Goal: Transaction & Acquisition: Obtain resource

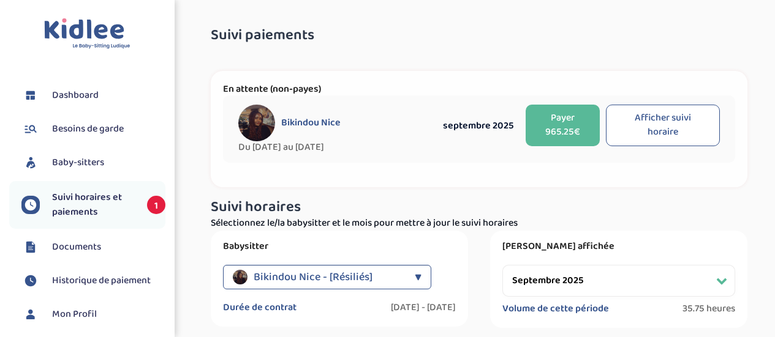
select select "septembre 2025"
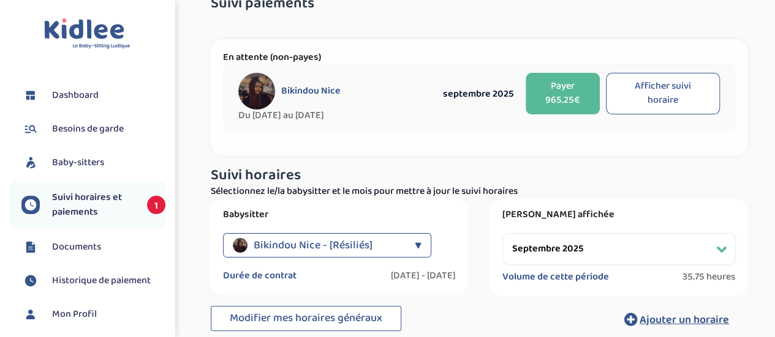
click at [85, 249] on span "Documents" at bounding box center [76, 247] width 49 height 15
click at [73, 282] on span "Historique de paiement" at bounding box center [101, 281] width 99 height 15
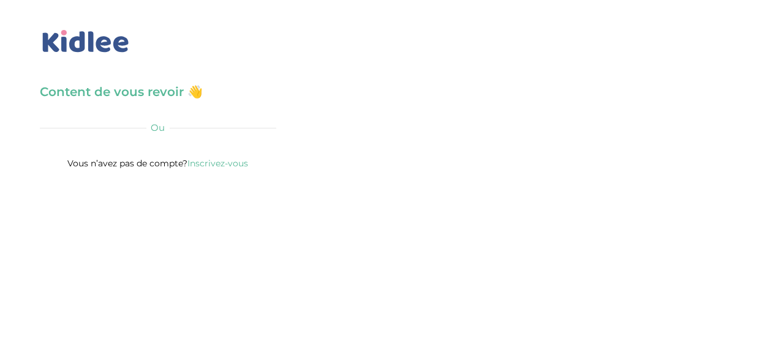
click at [134, 88] on h3 "Content de vous revoir 👋" at bounding box center [158, 91] width 236 height 17
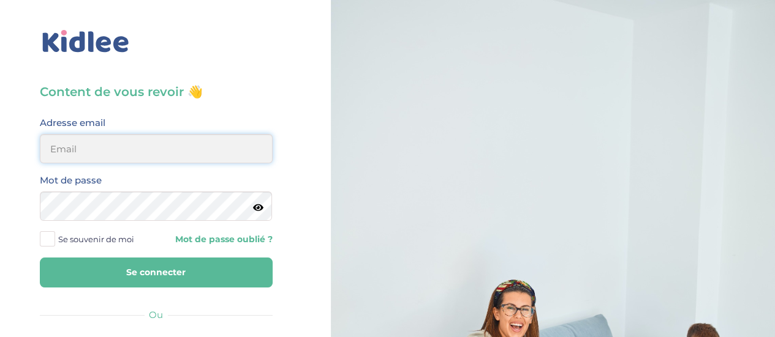
click at [138, 143] on input "email" at bounding box center [156, 148] width 233 height 29
type input "diane.sergent@hotmail.fr"
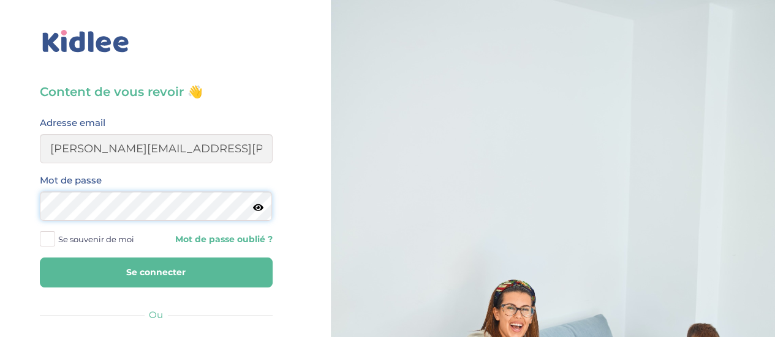
click at [40, 258] on button "Se connecter" at bounding box center [156, 273] width 233 height 30
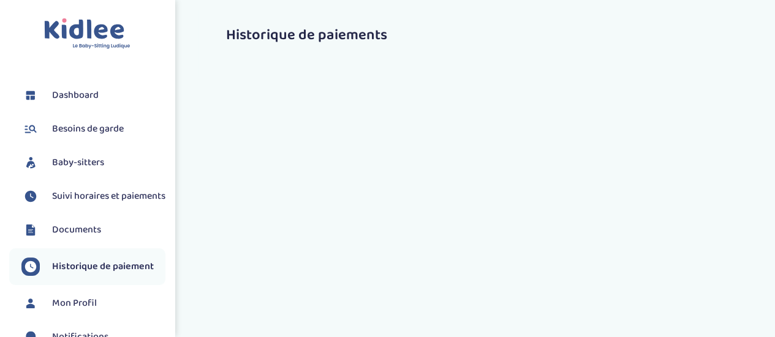
select select "1536"
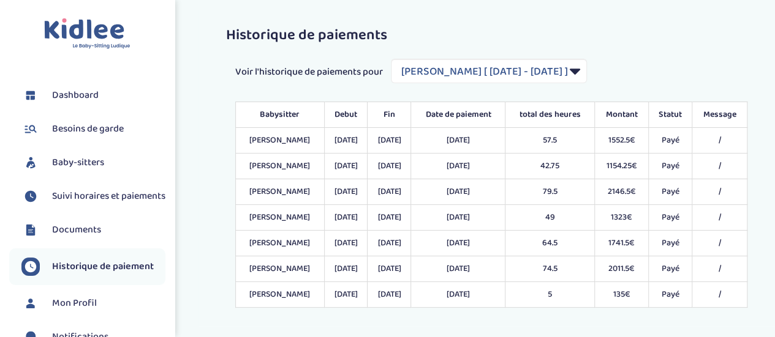
click at [58, 238] on span "Documents" at bounding box center [76, 230] width 49 height 15
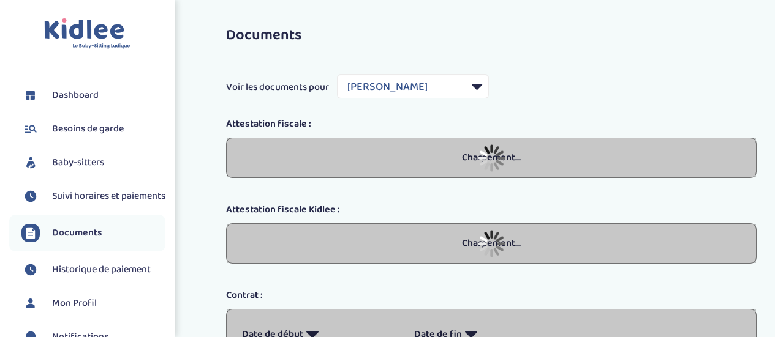
select select "28405"
select select "2024"
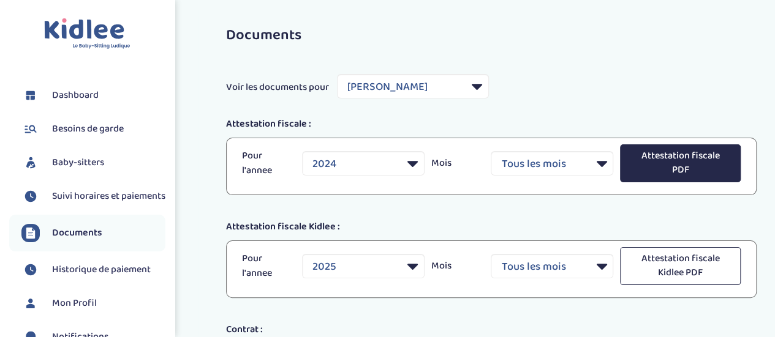
click at [682, 175] on button "Attestation fiscale PDF" at bounding box center [680, 164] width 121 height 38
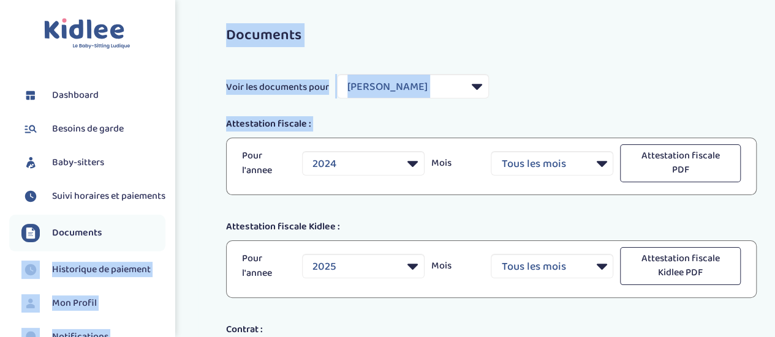
drag, startPoint x: 175, startPoint y: 151, endPoint x: 173, endPoint y: 239, distance: 88.8
click at [75, 277] on span "Historique de paiement" at bounding box center [101, 270] width 99 height 15
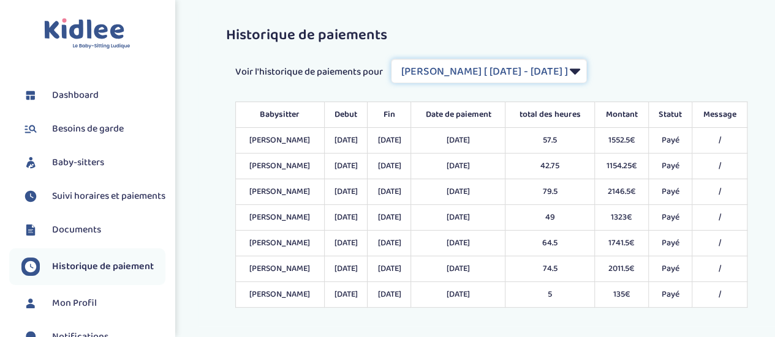
click at [587, 76] on select "Filtrer par Contrat KADDOUR Malika [ 2024-01-08 - 2024-07-31 ] Gahlouz Elena [ …" at bounding box center [489, 71] width 196 height 24
click at [392, 59] on select "Filtrer par Contrat KADDOUR Malika [ 2024-01-08 - 2024-07-31 ] Gahlouz Elena [ …" at bounding box center [489, 71] width 196 height 24
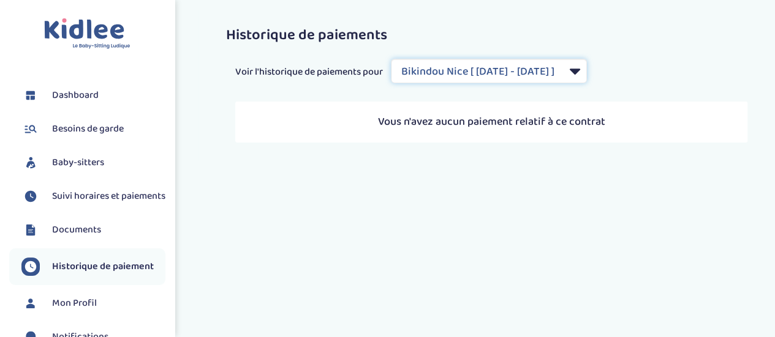
drag, startPoint x: 627, startPoint y: 70, endPoint x: 617, endPoint y: 80, distance: 13.9
click at [587, 70] on select "Filtrer par Contrat KADDOUR Malika [ 2024-01-08 - 2024-07-31 ] Gahlouz Elena [ …" at bounding box center [489, 71] width 196 height 24
select select "1706"
click at [392, 59] on select "Filtrer par Contrat KADDOUR Malika [ 2024-01-08 - 2024-07-31 ] Gahlouz Elena [ …" at bounding box center [489, 71] width 196 height 24
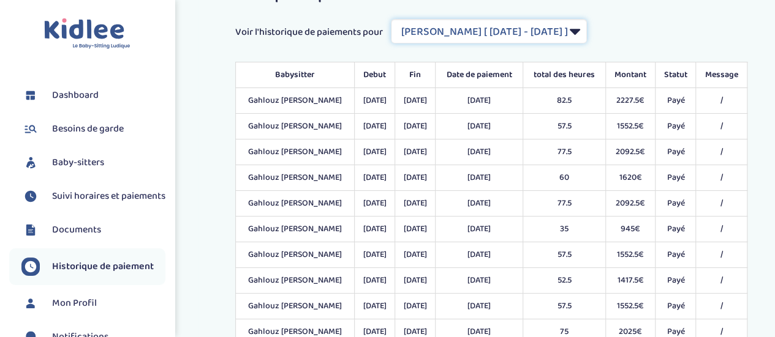
scroll to position [151, 0]
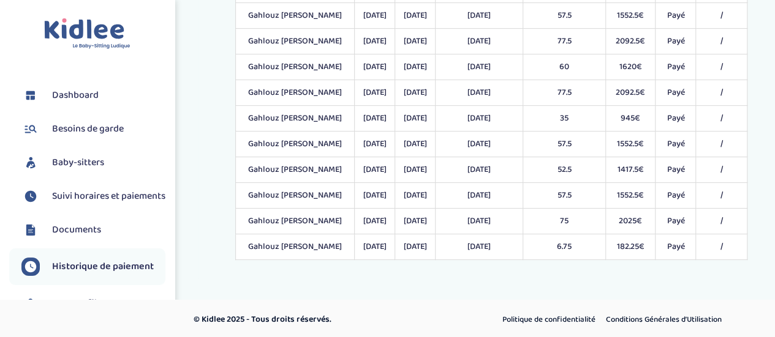
click at [63, 97] on span "Dashboard" at bounding box center [75, 95] width 47 height 15
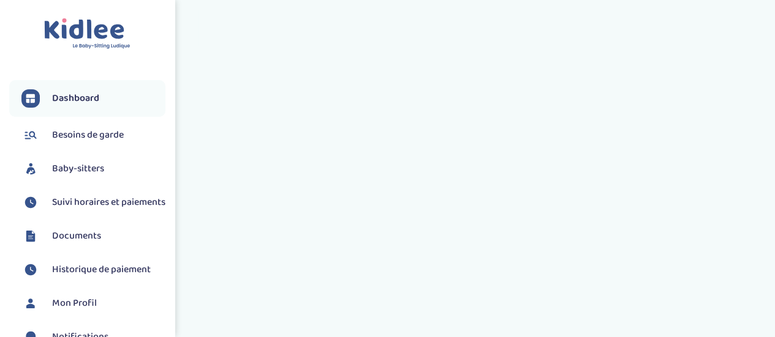
click at [75, 132] on span "Besoins de garde" at bounding box center [88, 135] width 72 height 15
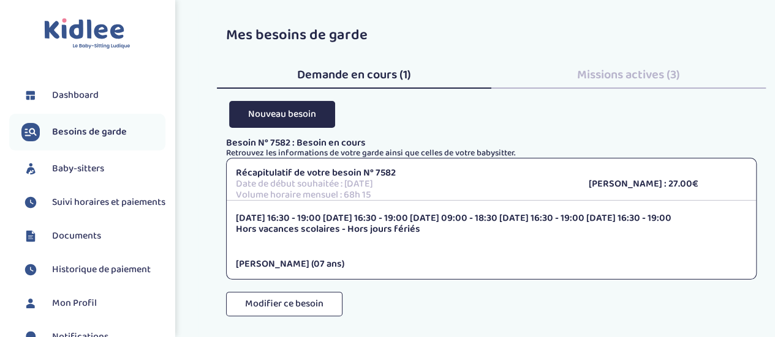
click at [621, 74] on span "Missions actives (3)" at bounding box center [628, 75] width 103 height 20
